Goal: Information Seeking & Learning: Learn about a topic

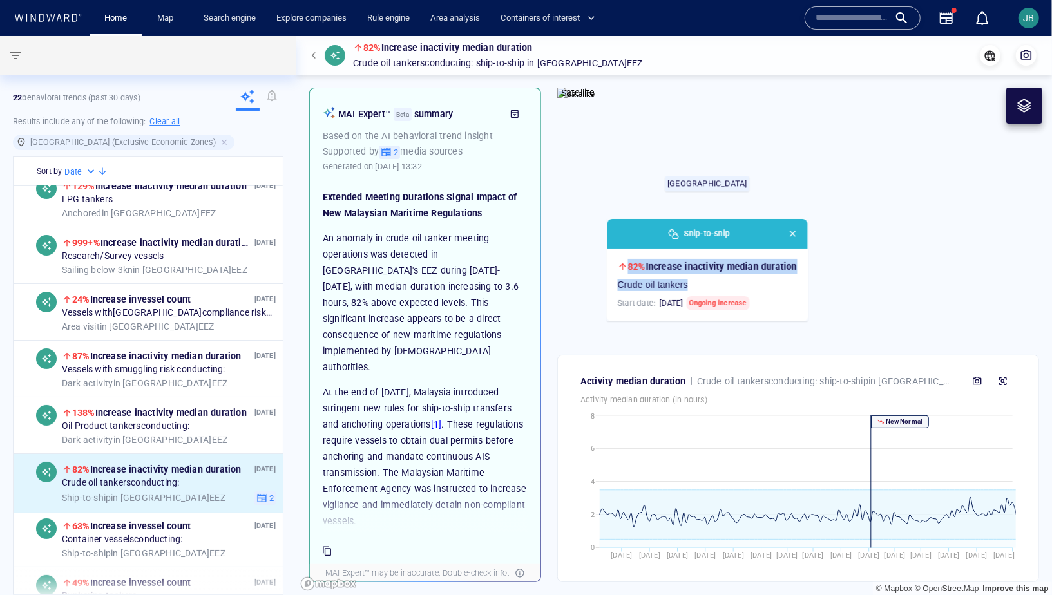
scroll to position [15, 0]
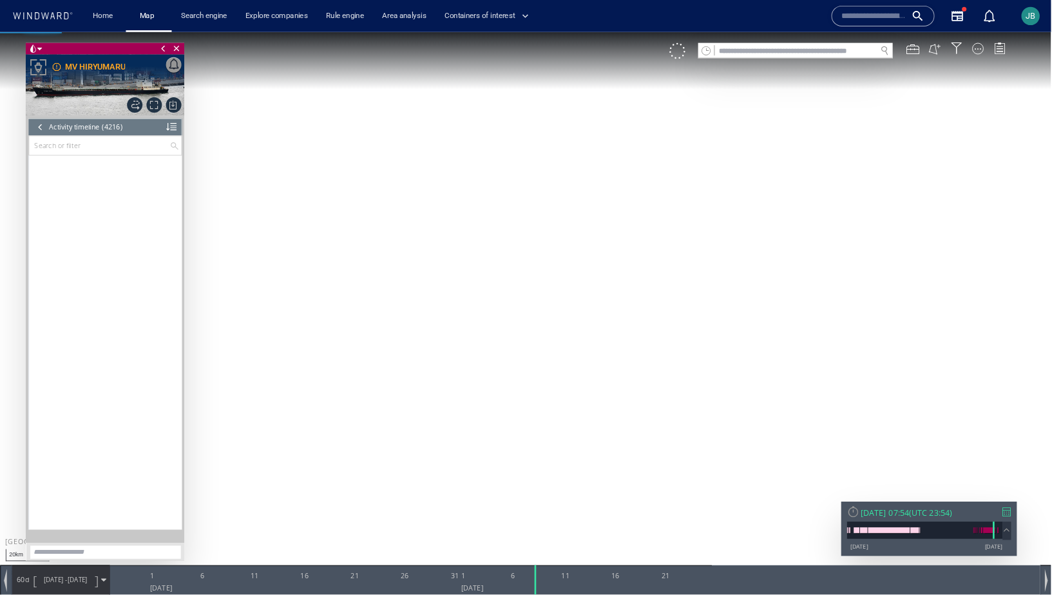
scroll to position [140867, 0]
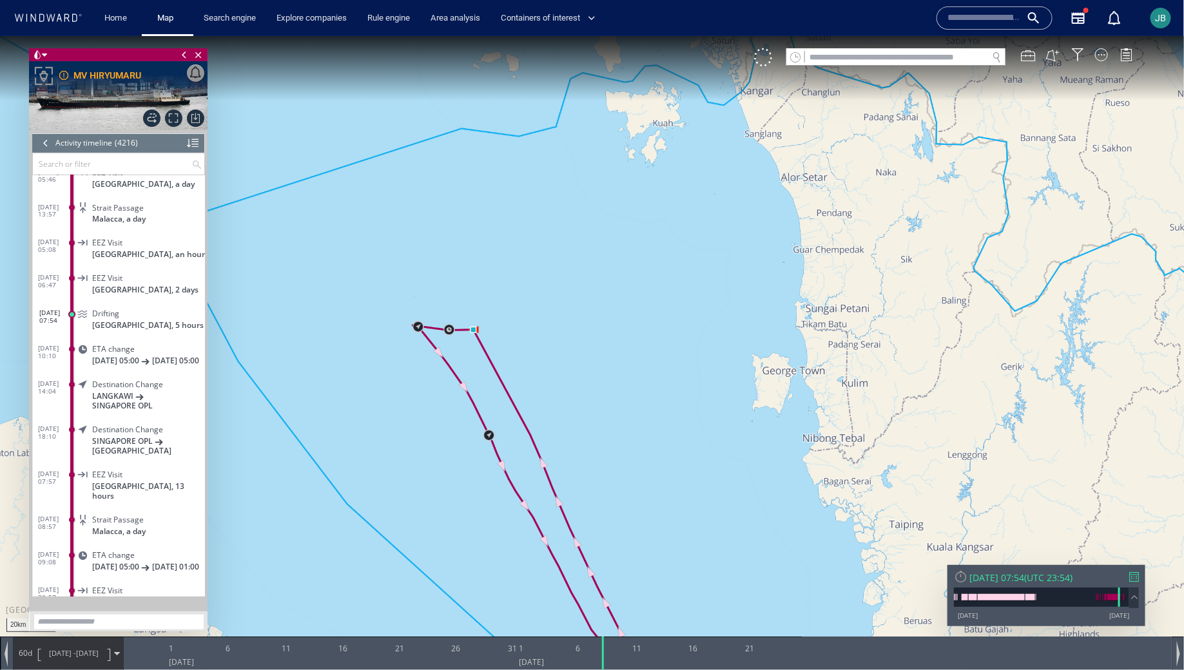
click at [50, 150] on div at bounding box center [46, 142] width 14 height 19
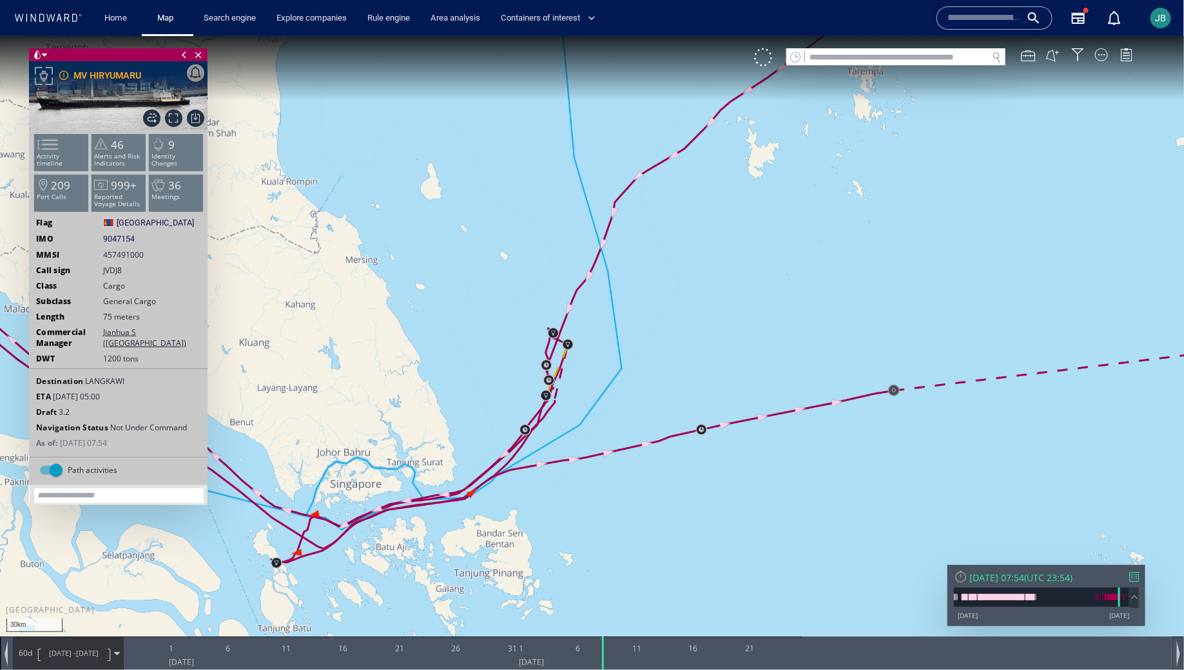
drag, startPoint x: 481, startPoint y: 403, endPoint x: 490, endPoint y: 330, distance: 73.4
click at [490, 330] on canvas "Map" at bounding box center [592, 345] width 1184 height 621
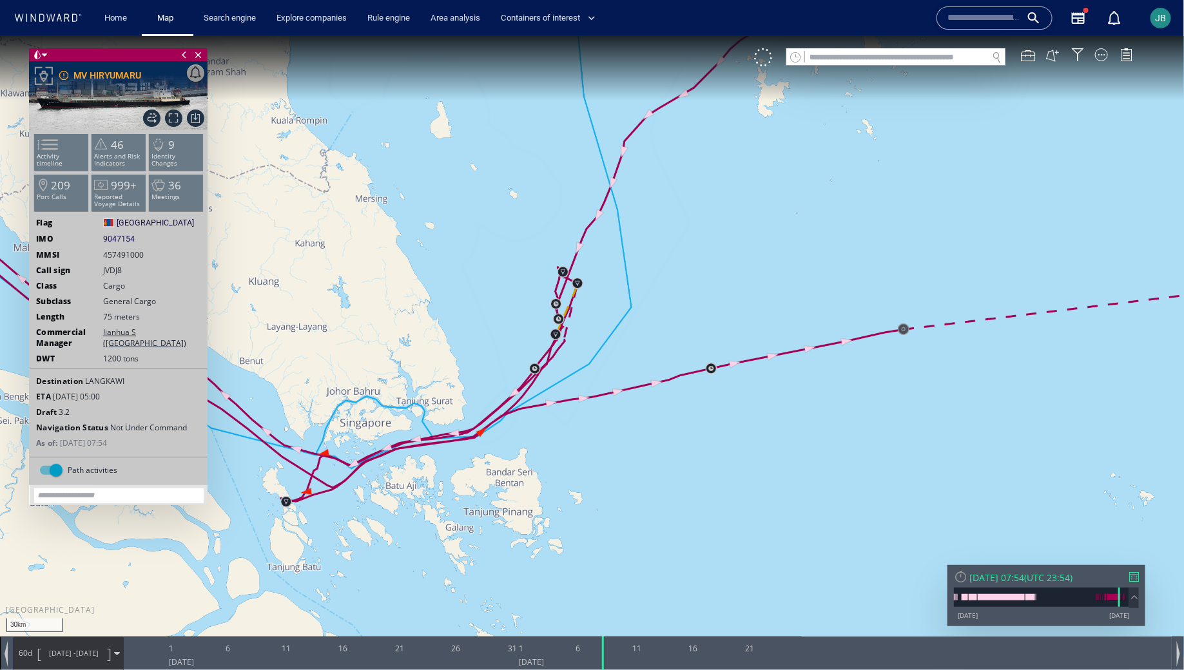
drag, startPoint x: 515, startPoint y: 222, endPoint x: 627, endPoint y: 254, distance: 116.0
click at [627, 254] on canvas "Map" at bounding box center [592, 345] width 1184 height 621
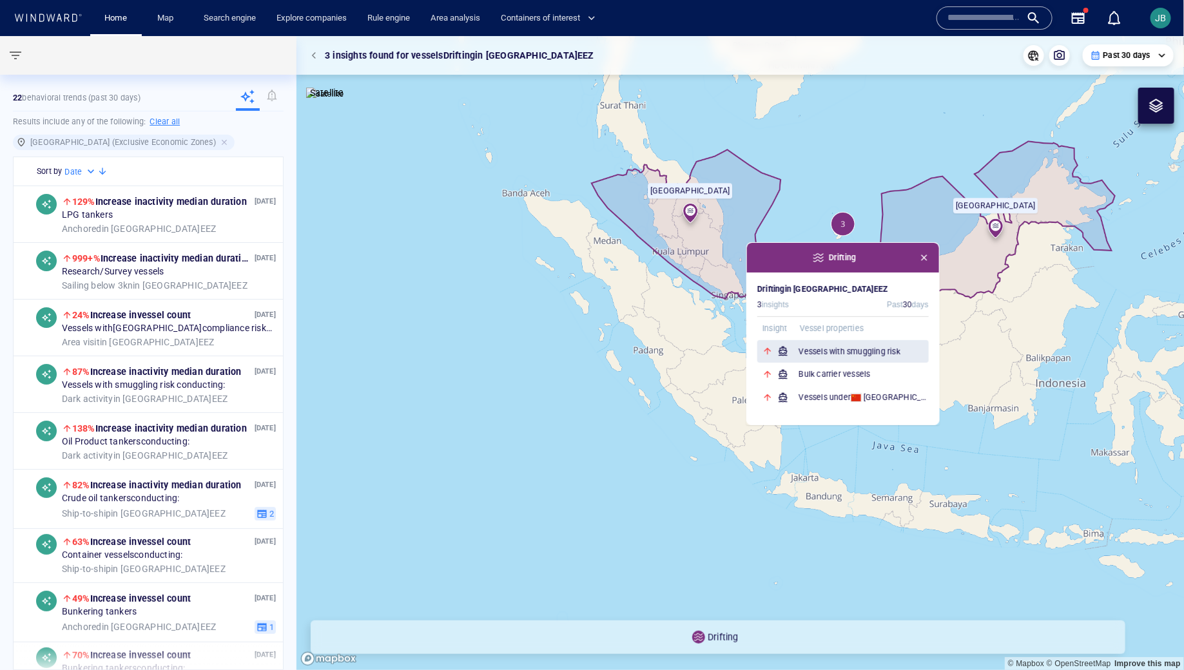
click at [811, 347] on h6 "Vessels with smuggling risk" at bounding box center [863, 351] width 130 height 13
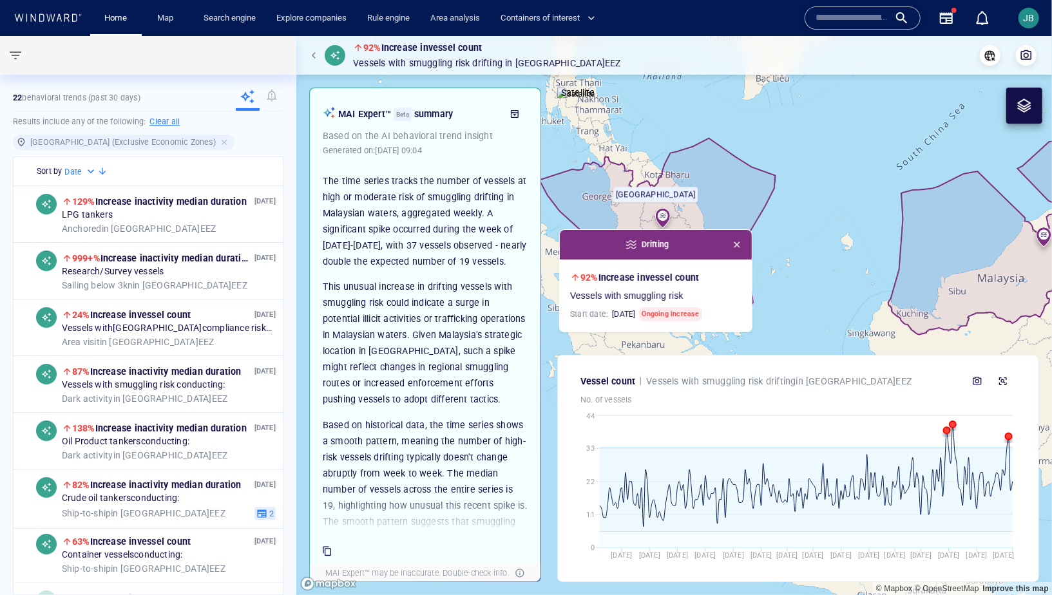
drag, startPoint x: 689, startPoint y: 306, endPoint x: 761, endPoint y: 349, distance: 84.1
click at [761, 349] on canvas "Map" at bounding box center [674, 315] width 756 height 559
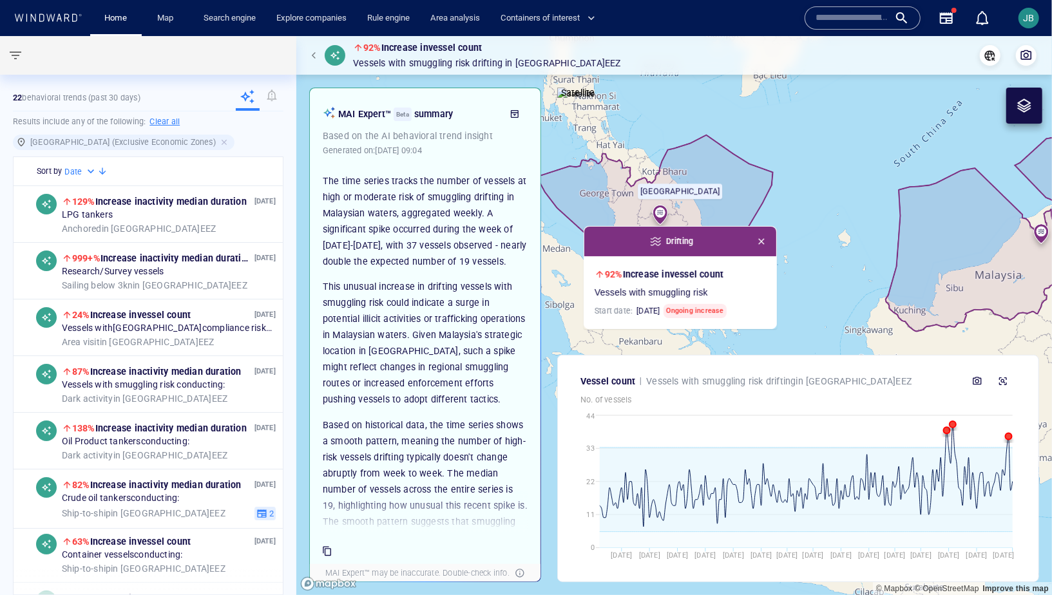
drag, startPoint x: 808, startPoint y: 237, endPoint x: 834, endPoint y: 235, distance: 25.8
click at [834, 235] on canvas "Map" at bounding box center [674, 315] width 756 height 559
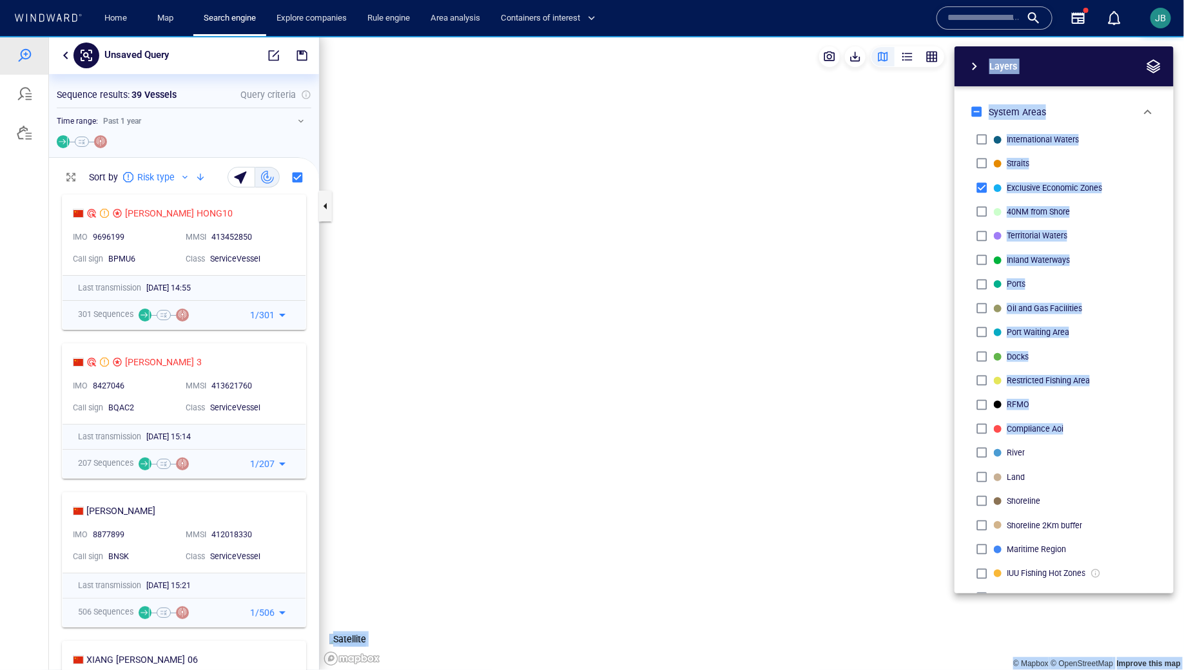
scroll to position [481, 270]
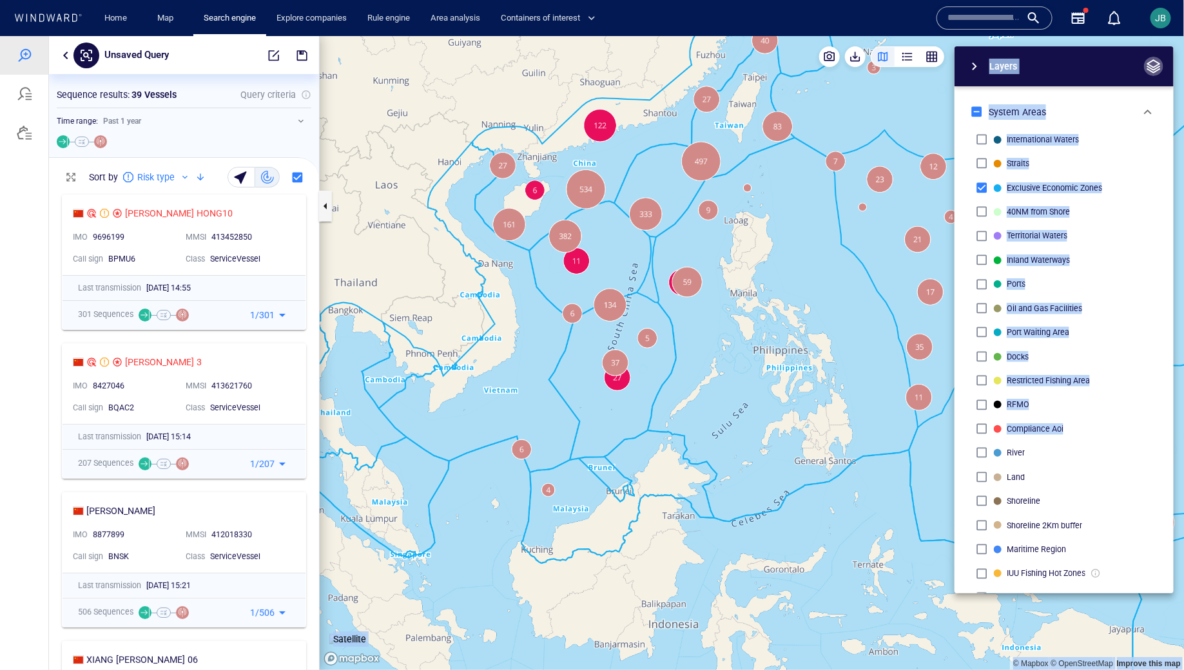
click at [1158, 72] on span "button" at bounding box center [1153, 65] width 15 height 15
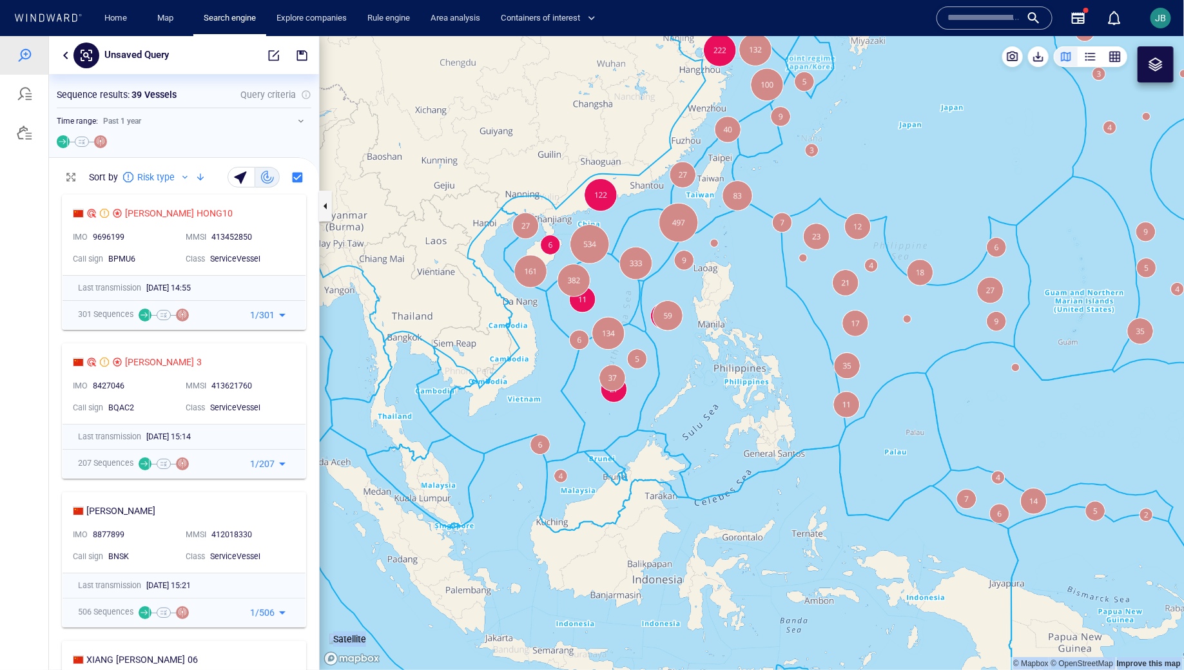
drag, startPoint x: 617, startPoint y: 433, endPoint x: 564, endPoint y: 441, distance: 54.0
click at [564, 442] on canvas "Map" at bounding box center [752, 352] width 865 height 634
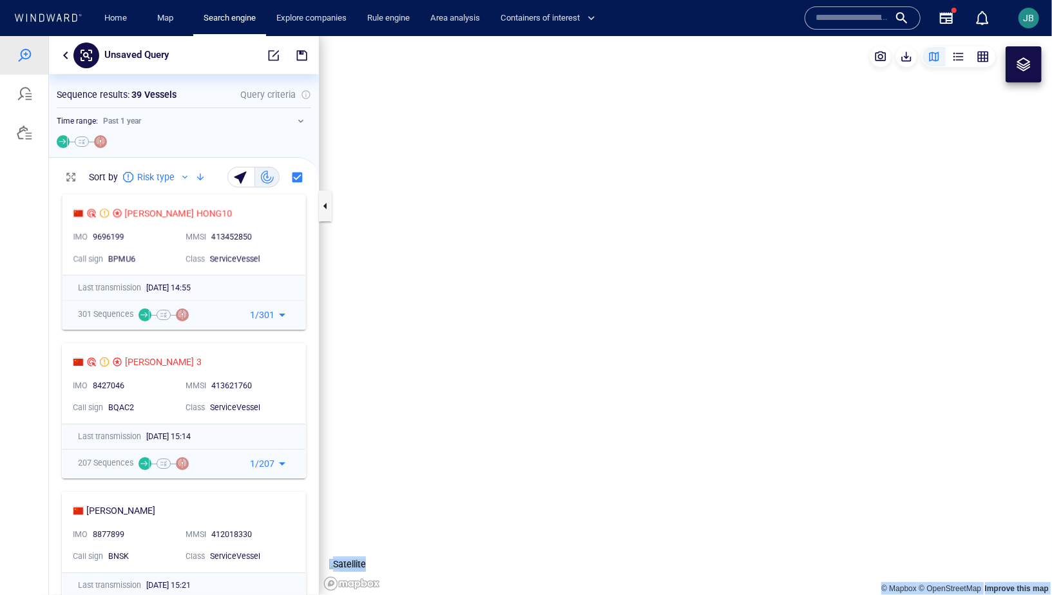
scroll to position [407, 270]
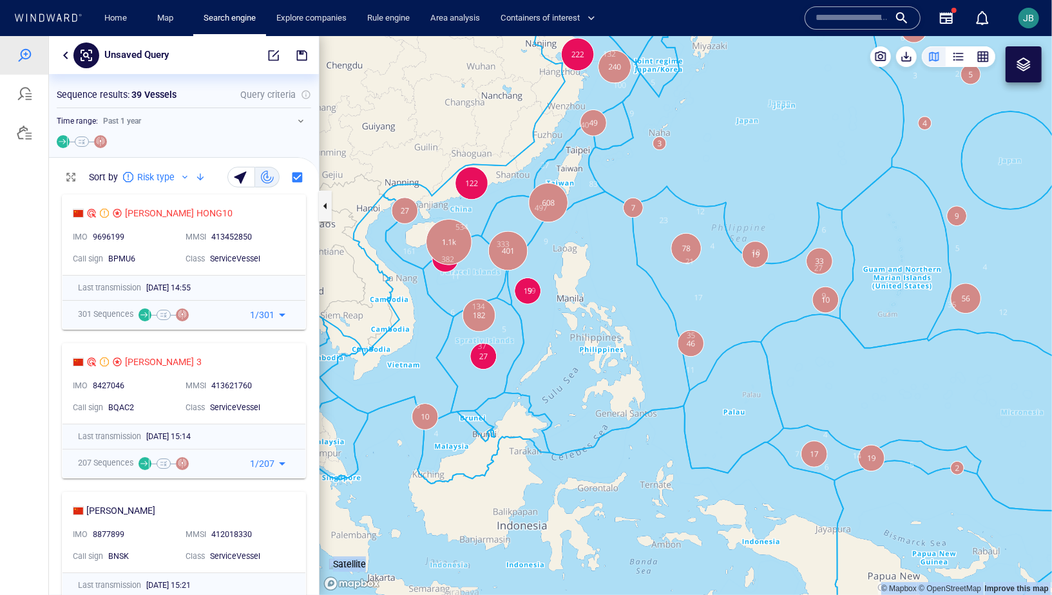
drag, startPoint x: 412, startPoint y: 363, endPoint x: 468, endPoint y: 396, distance: 65.2
click at [468, 396] on canvas "Map" at bounding box center [686, 314] width 733 height 559
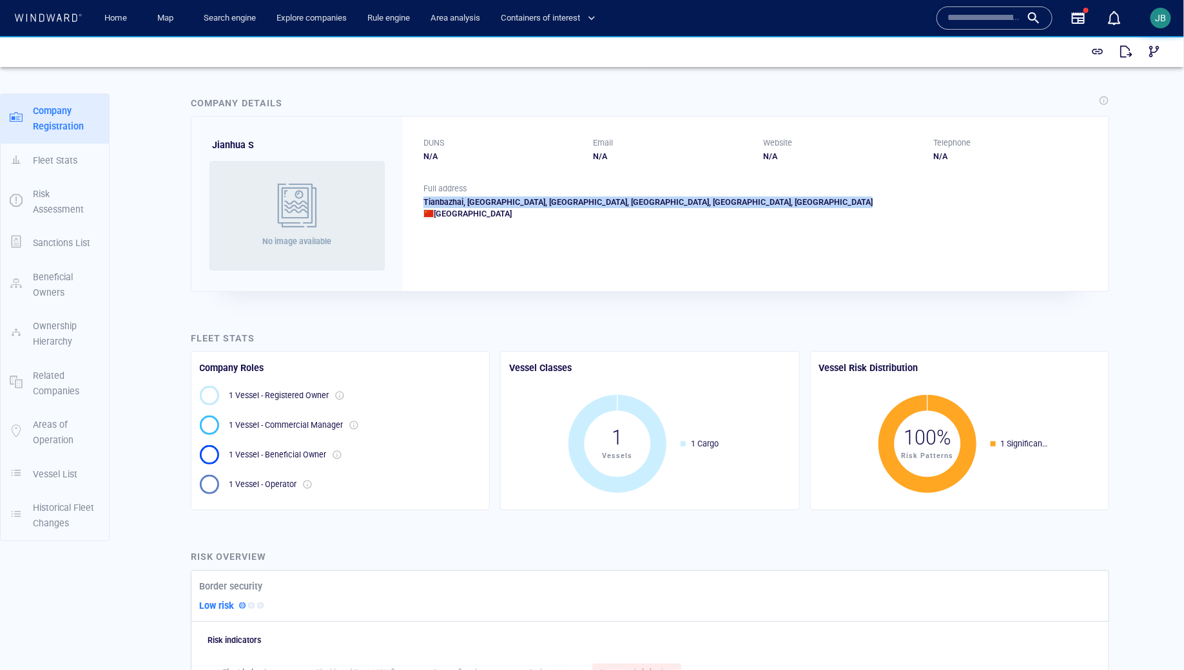
scroll to position [8, 0]
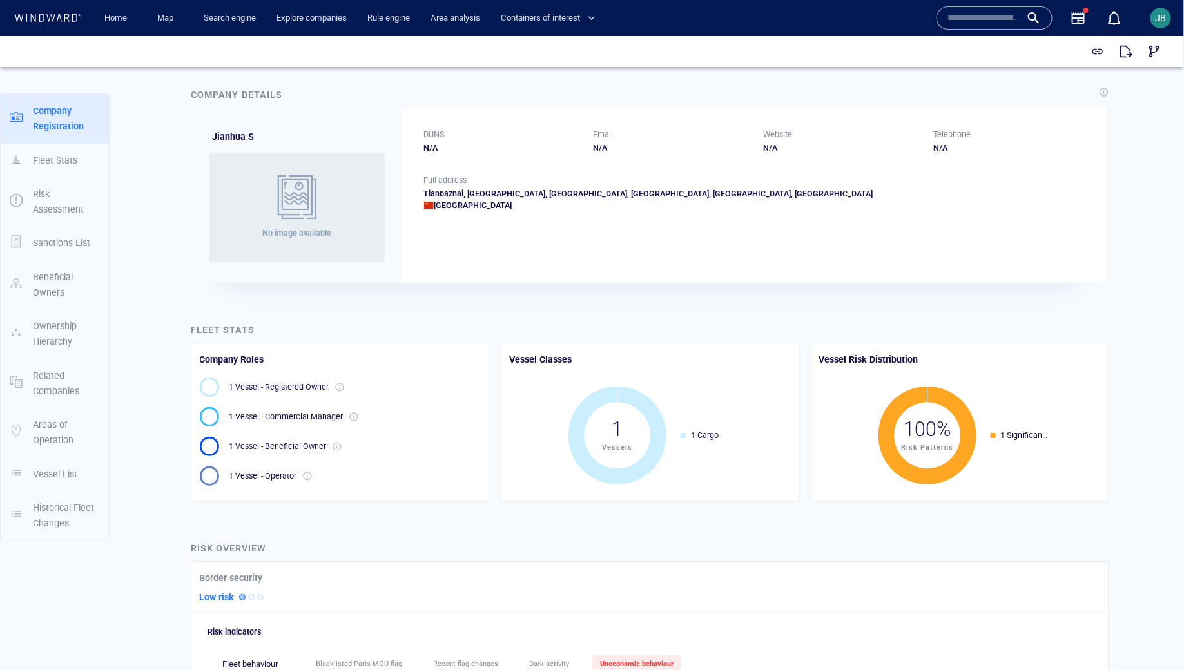
click at [571, 192] on div "Tianbazhai, Yangjiazhaicun, Baixingzhen, Nayong Xian, Guizhou, China China" at bounding box center [755, 199] width 664 height 23
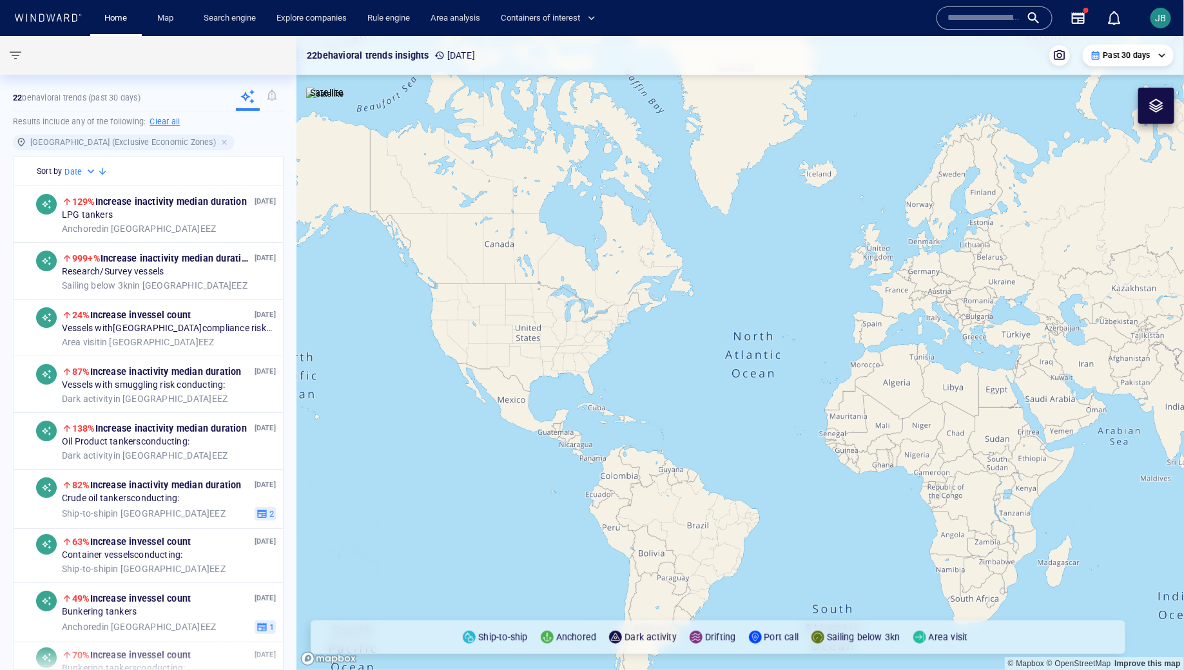
drag, startPoint x: 746, startPoint y: 393, endPoint x: 367, endPoint y: 329, distance: 384.8
click at [367, 329] on canvas "Map" at bounding box center [740, 353] width 888 height 634
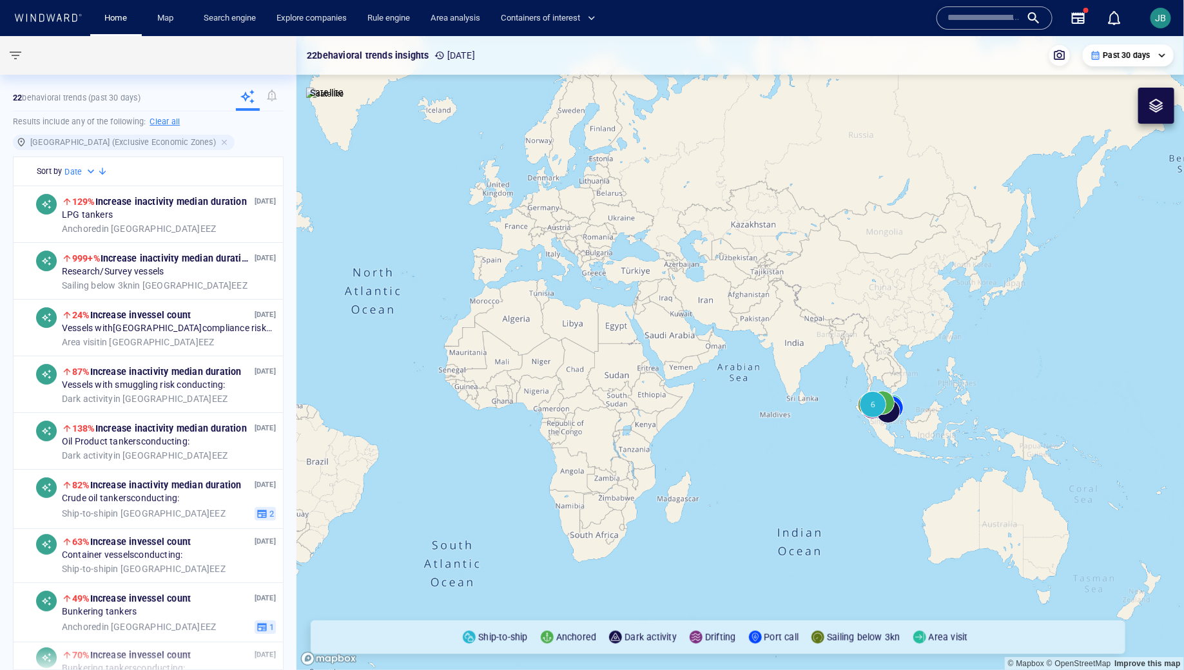
drag, startPoint x: 805, startPoint y: 380, endPoint x: 450, endPoint y: 367, distance: 355.3
click at [448, 367] on canvas "Map" at bounding box center [740, 353] width 888 height 634
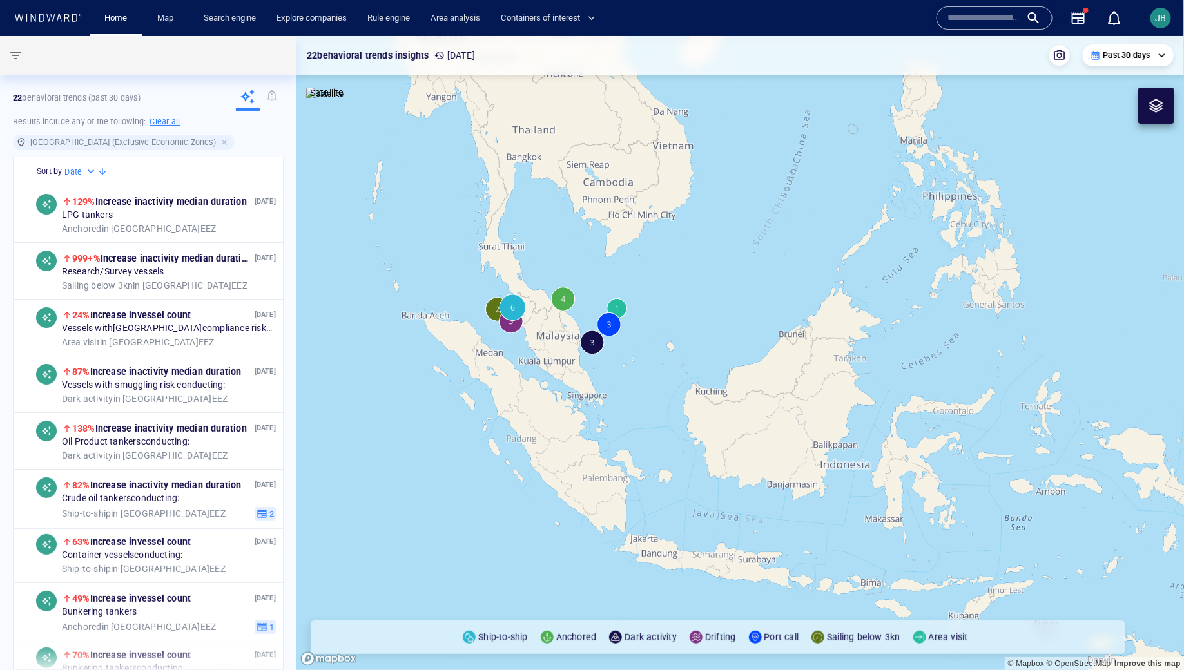
drag, startPoint x: 528, startPoint y: 374, endPoint x: 591, endPoint y: 441, distance: 92.1
click at [591, 441] on canvas "Map" at bounding box center [740, 353] width 888 height 634
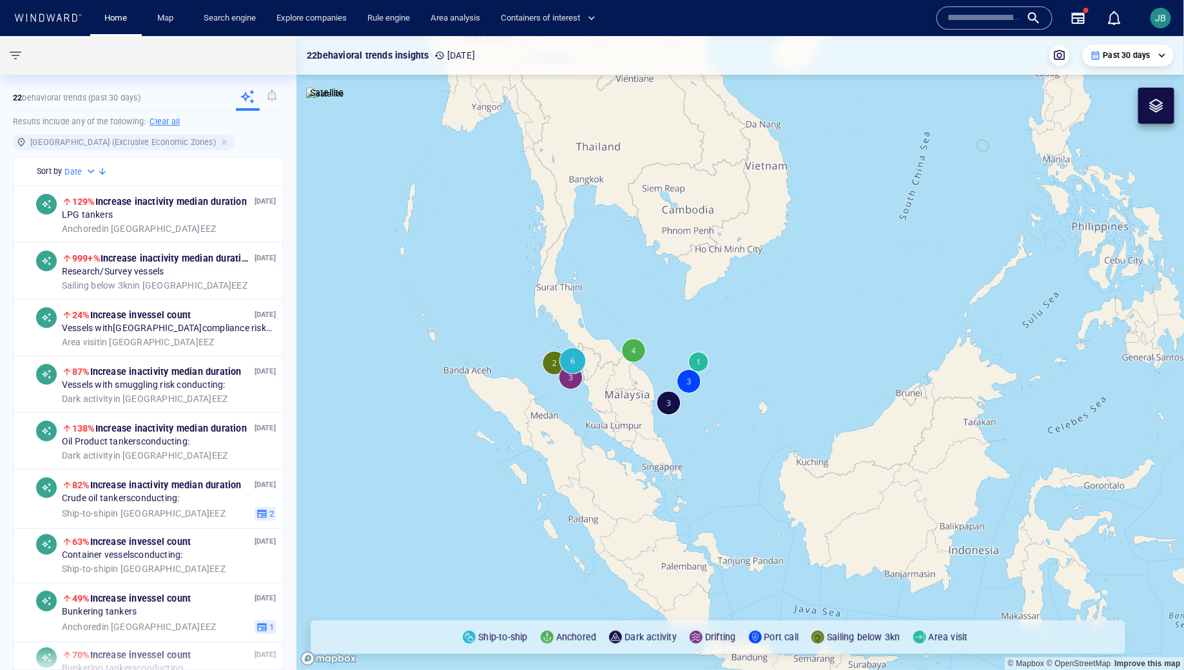
drag, startPoint x: 486, startPoint y: 220, endPoint x: 486, endPoint y: 228, distance: 7.7
click at [486, 228] on canvas "Map" at bounding box center [740, 353] width 888 height 634
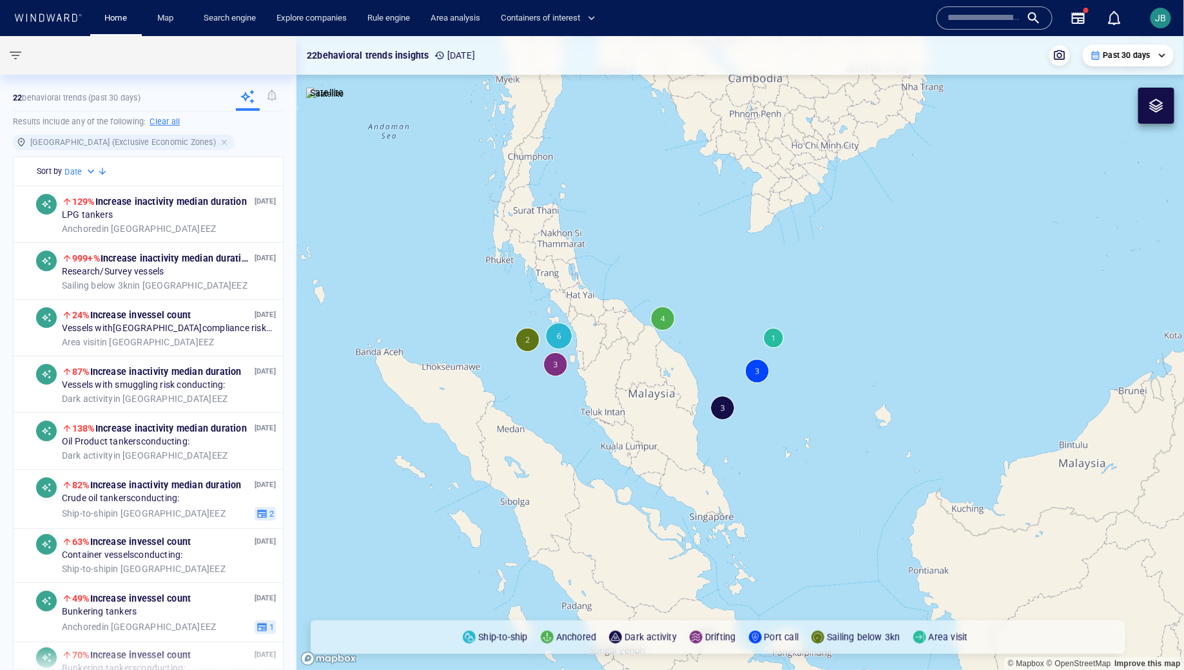
drag, startPoint x: 592, startPoint y: 420, endPoint x: 590, endPoint y: 393, distance: 27.1
click at [591, 392] on canvas "Map" at bounding box center [740, 353] width 888 height 634
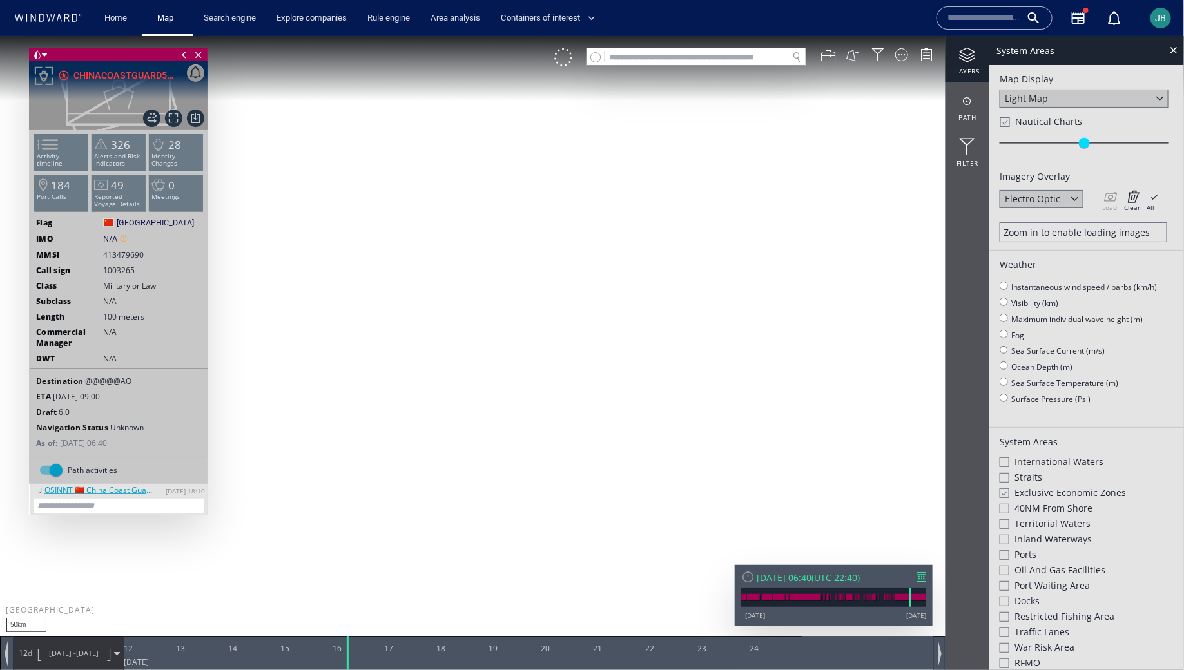
scroll to position [2, 0]
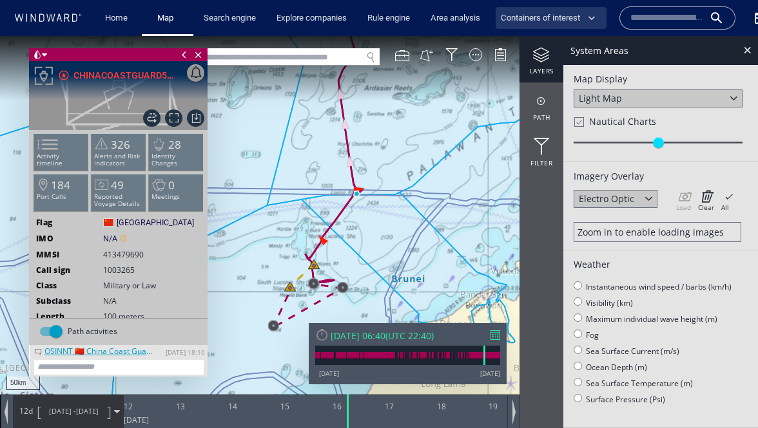
scroll to position [2, 0]
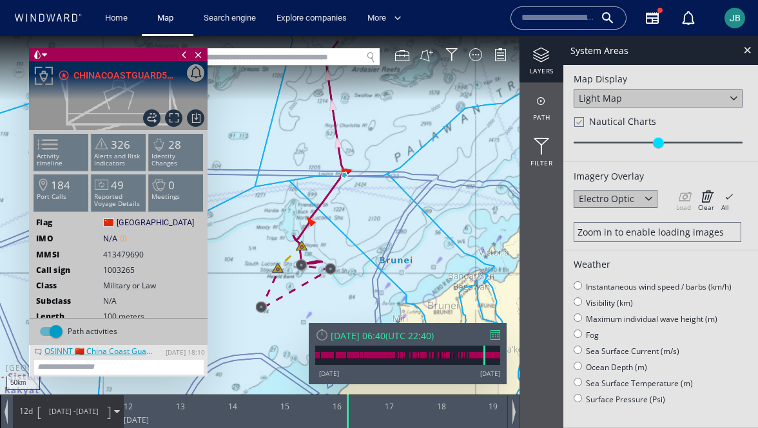
drag, startPoint x: 322, startPoint y: 177, endPoint x: 307, endPoint y: 159, distance: 22.9
click at [307, 159] on canvas "Map" at bounding box center [379, 226] width 758 height 380
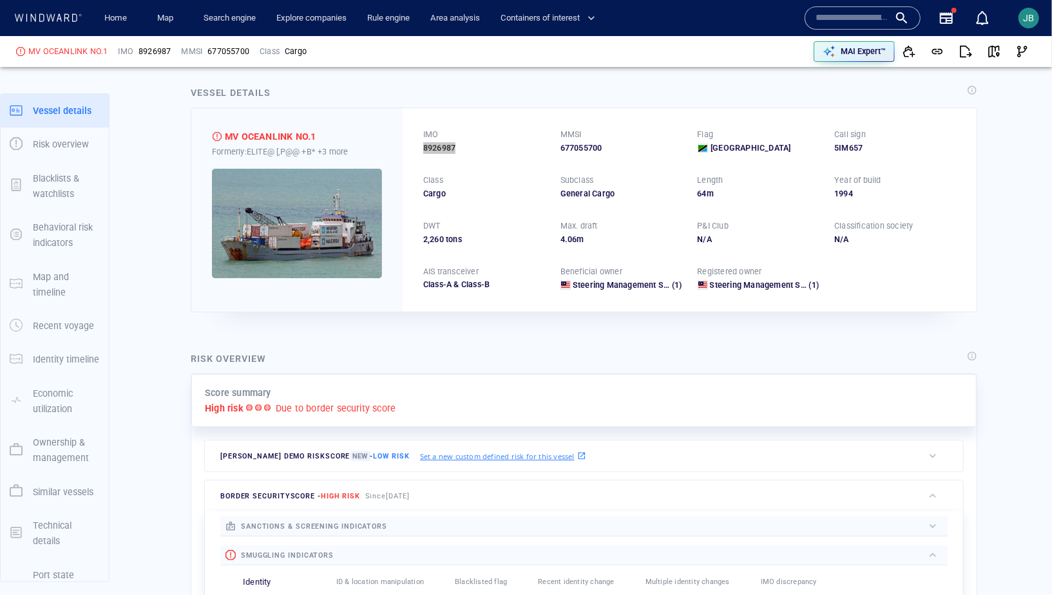
scroll to position [10, 0]
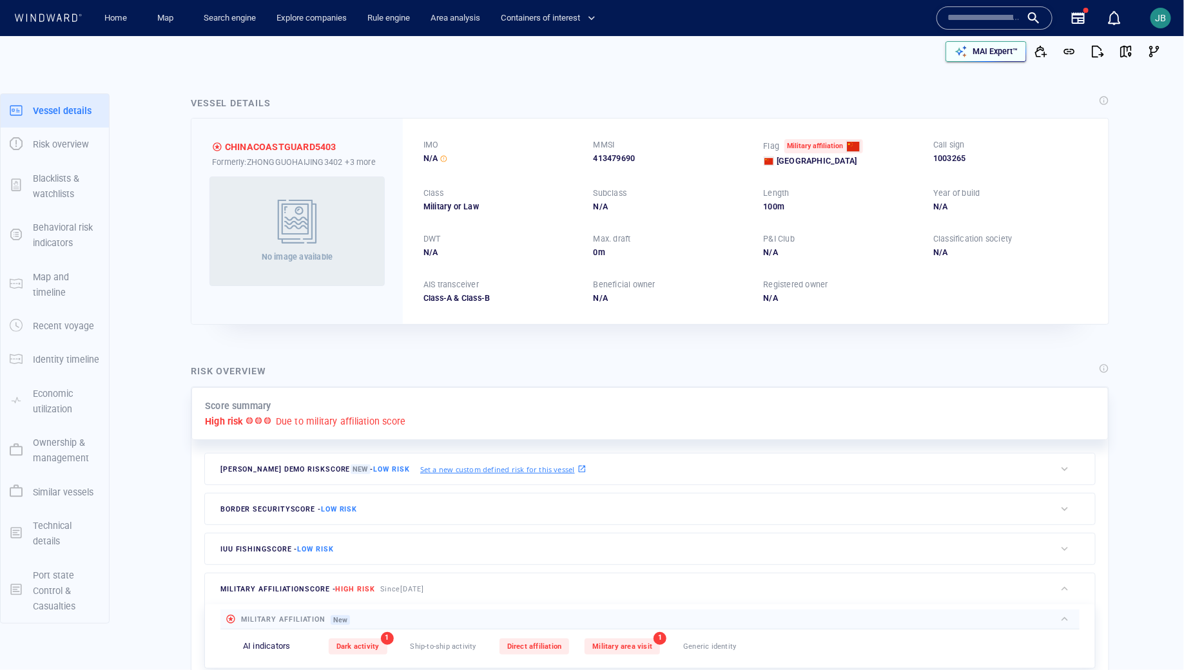
click at [974, 50] on p "MAI Expert™" at bounding box center [994, 52] width 45 height 12
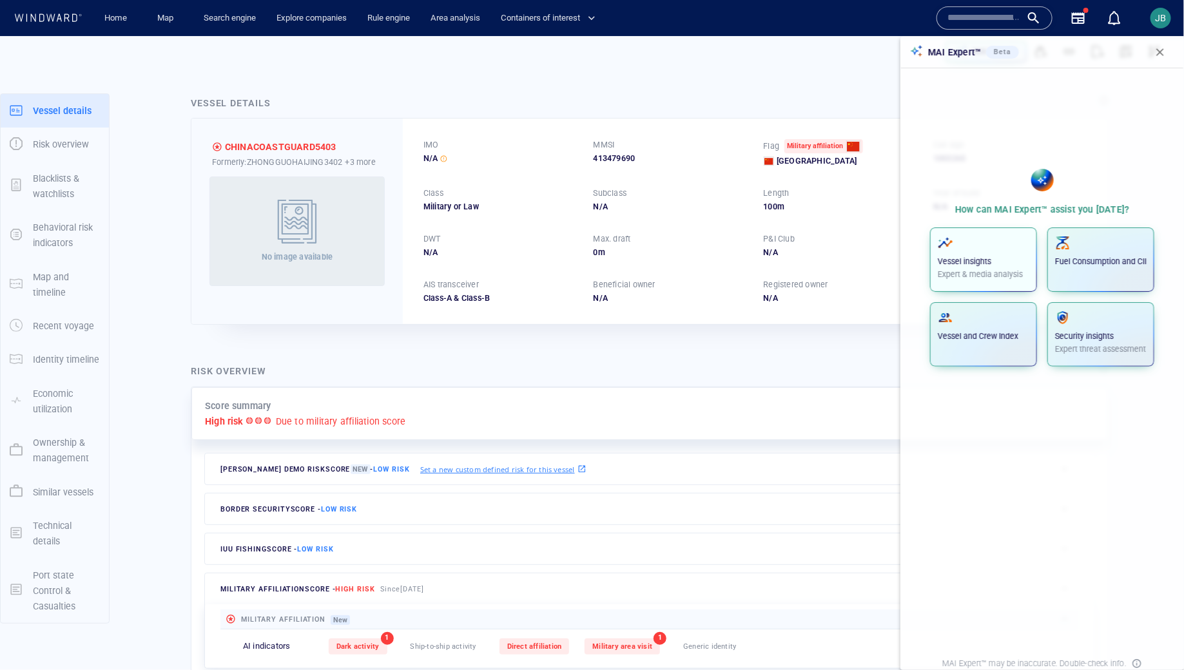
click at [1010, 264] on p "Vessel insights" at bounding box center [983, 262] width 91 height 12
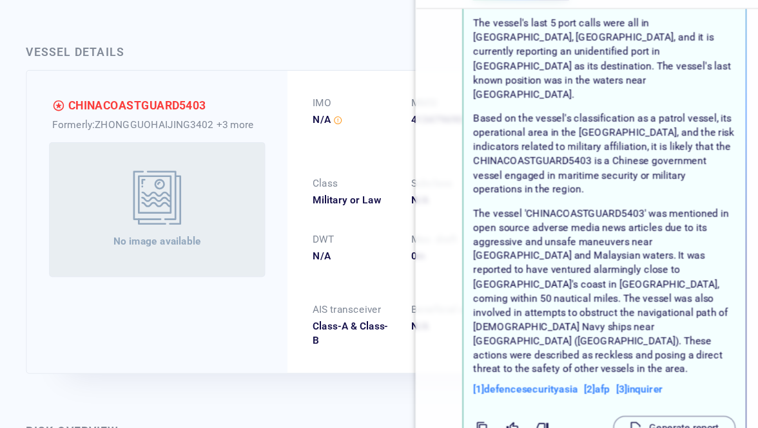
click at [676, 273] on p "The vessel 'CHINACOASTGUARD5403' was mentioned in open source adverse media new…" at bounding box center [627, 298] width 213 height 139
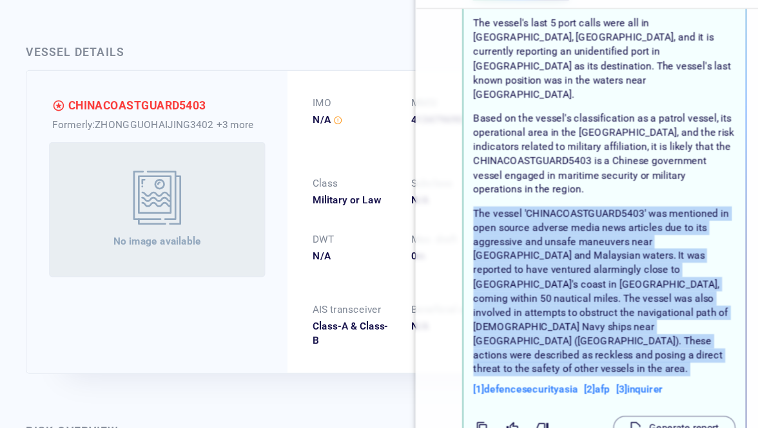
click at [676, 273] on p "The vessel 'CHINACOASTGUARD5403' was mentioned in open source adverse media new…" at bounding box center [627, 298] width 213 height 139
click at [606, 250] on p "The vessel 'CHINACOASTGUARD5403' was mentioned in open source adverse media new…" at bounding box center [627, 298] width 213 height 139
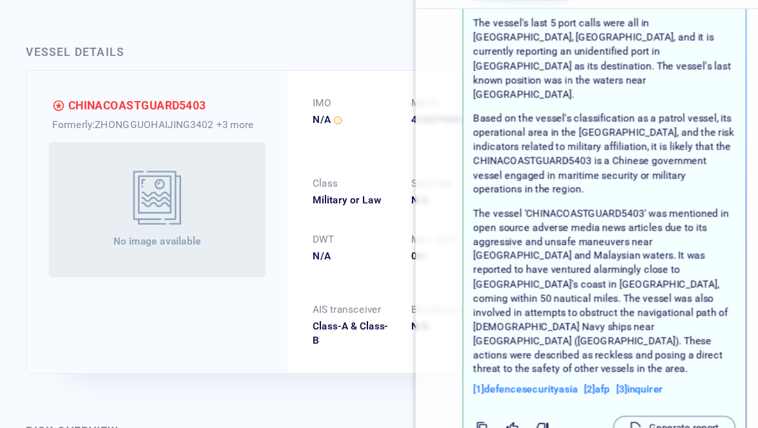
drag, startPoint x: 591, startPoint y: 246, endPoint x: 691, endPoint y: 327, distance: 128.3
click at [691, 327] on div "The vessel 'CHINACOASTGUARD5403' was mentioned in open source adverse media new…" at bounding box center [628, 306] width 218 height 160
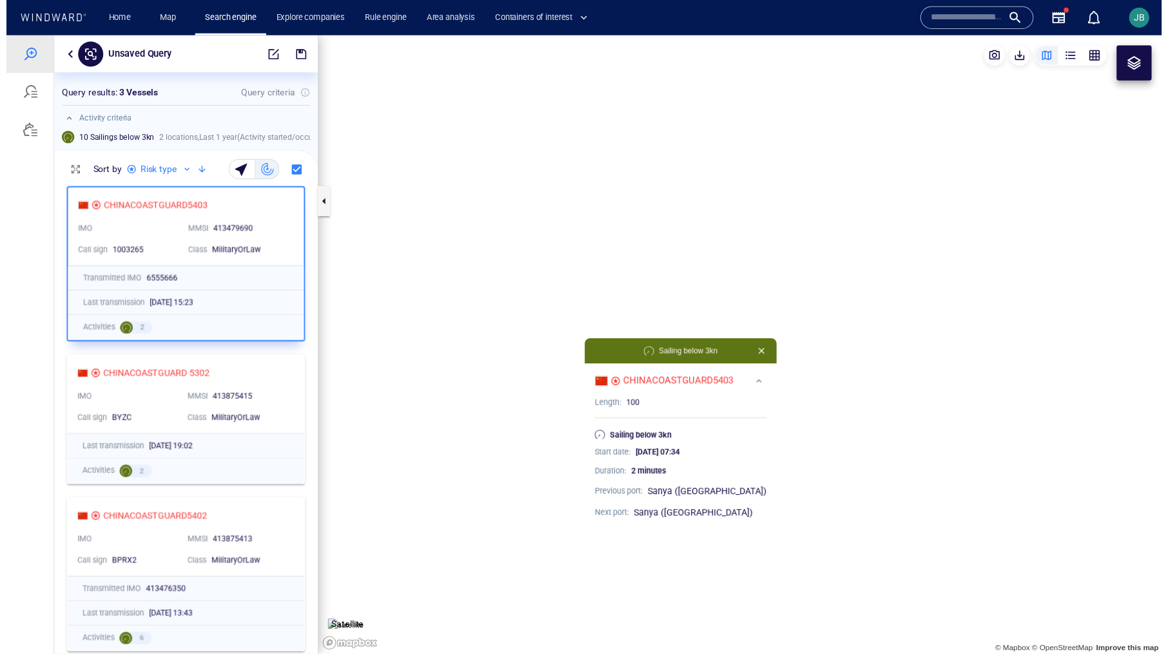
scroll to position [485, 270]
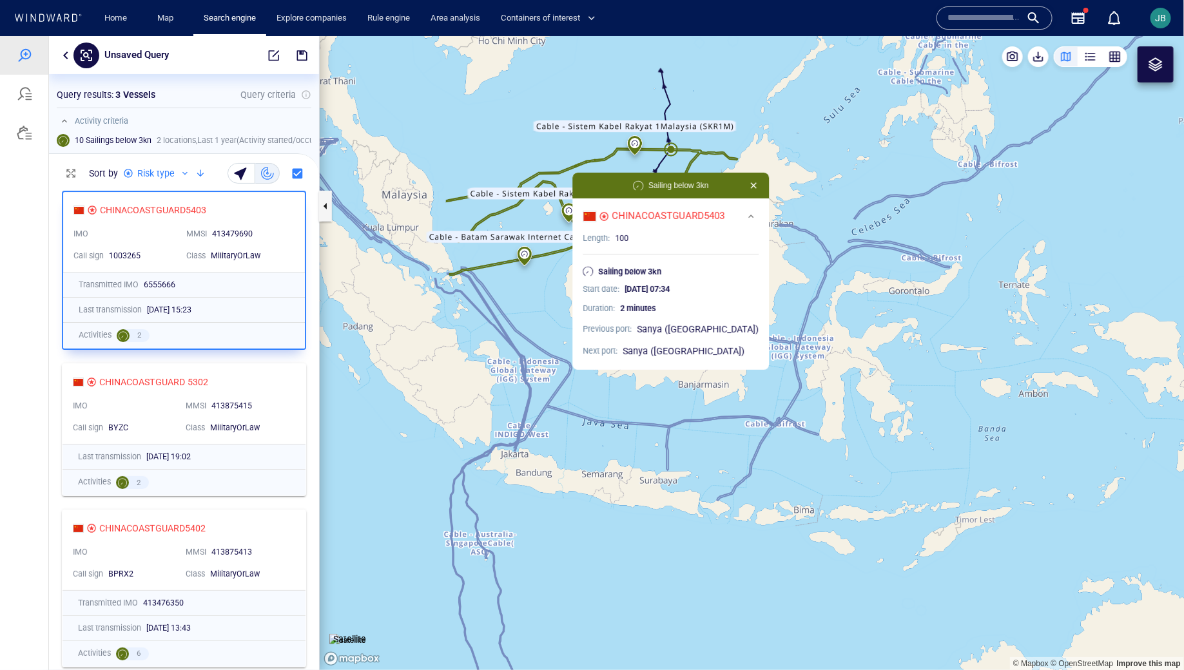
drag, startPoint x: 579, startPoint y: 221, endPoint x: 559, endPoint y: 30, distance: 191.8
click at [559, 35] on html "Unsaved Query Something went wrong An error occurred while searching for the en…" at bounding box center [592, 352] width 1184 height 634
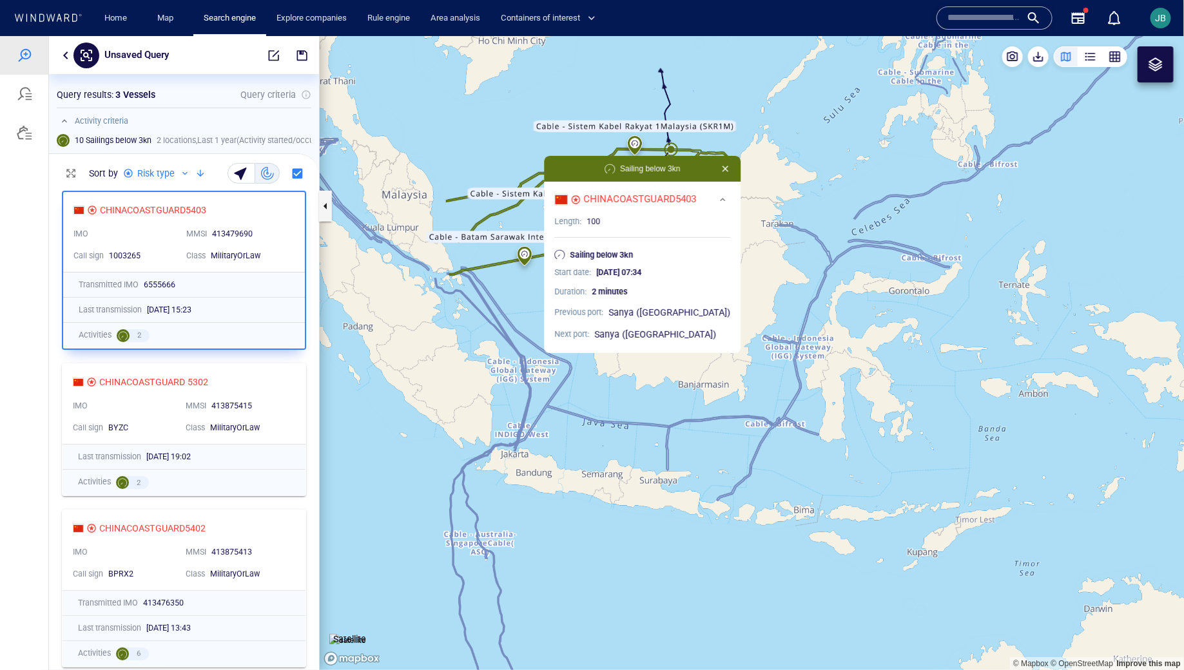
drag, startPoint x: 555, startPoint y: 306, endPoint x: 510, endPoint y: 306, distance: 45.1
click at [510, 306] on canvas "Map" at bounding box center [752, 352] width 865 height 634
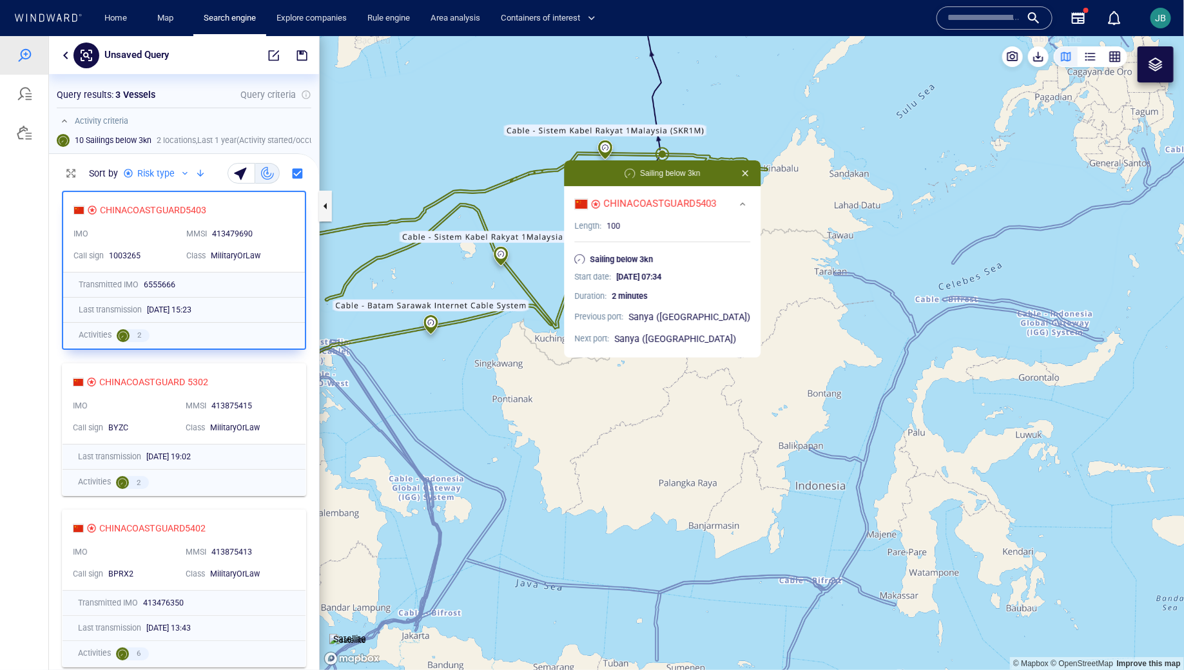
drag, startPoint x: 510, startPoint y: 306, endPoint x: 482, endPoint y: 401, distance: 98.9
click at [481, 402] on canvas "Map" at bounding box center [752, 352] width 865 height 634
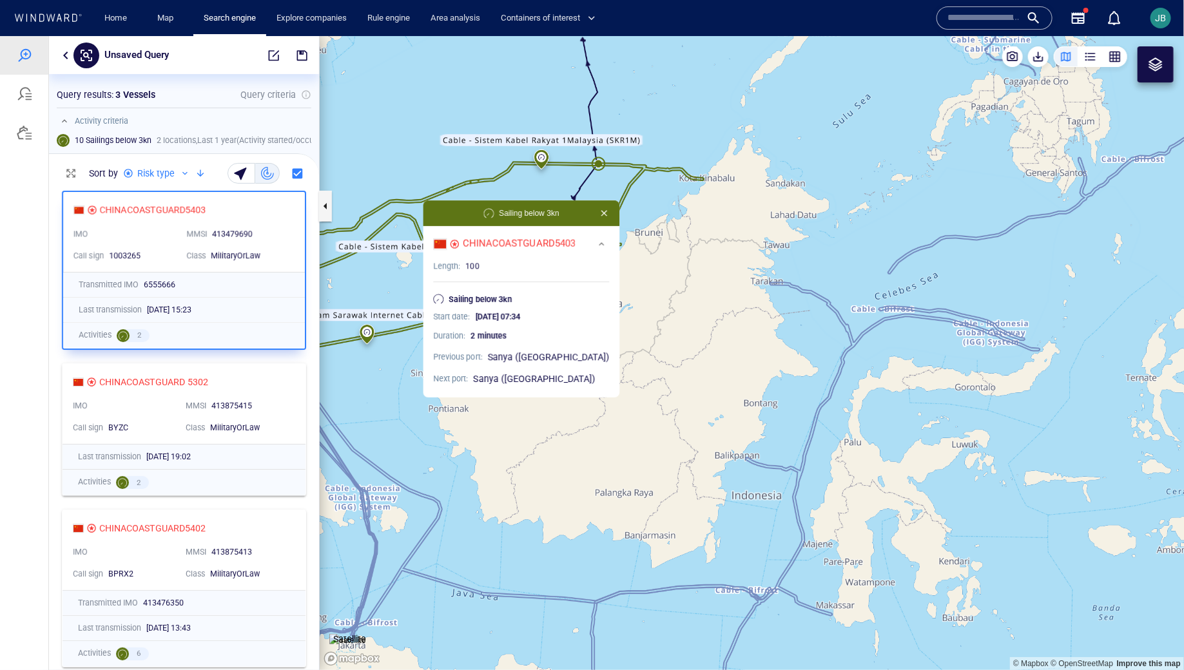
drag, startPoint x: 556, startPoint y: 133, endPoint x: 415, endPoint y: 173, distance: 146.7
click at [415, 173] on canvas "Map" at bounding box center [752, 352] width 865 height 634
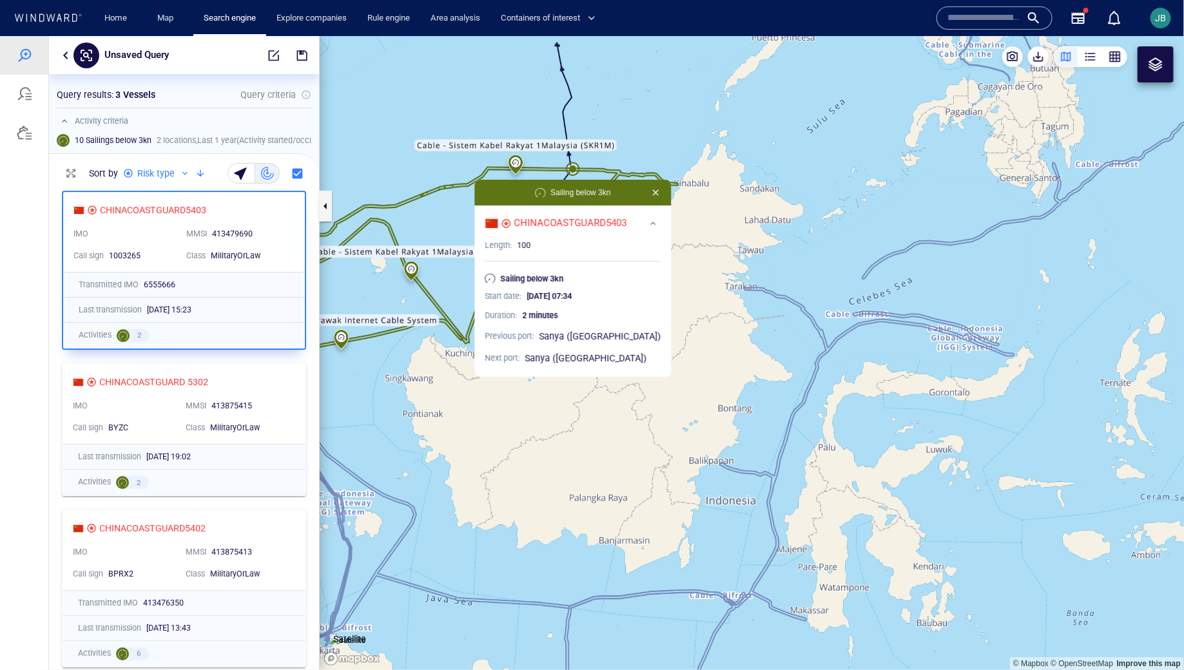
drag, startPoint x: 398, startPoint y: 146, endPoint x: 450, endPoint y: 126, distance: 55.3
click at [450, 126] on canvas "Map" at bounding box center [752, 352] width 865 height 634
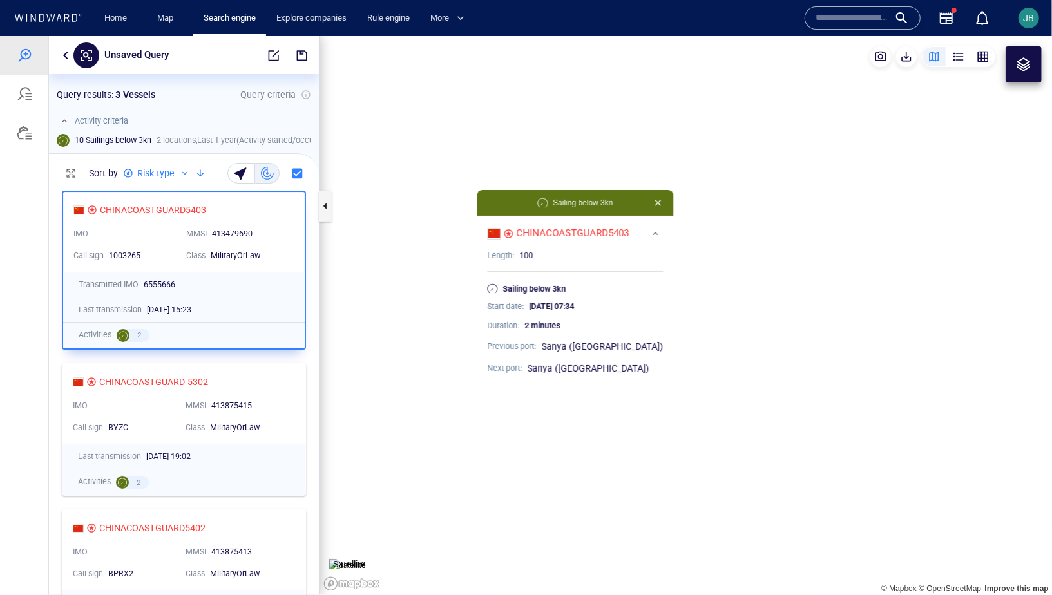
scroll to position [0, 0]
